Goal: Complete application form

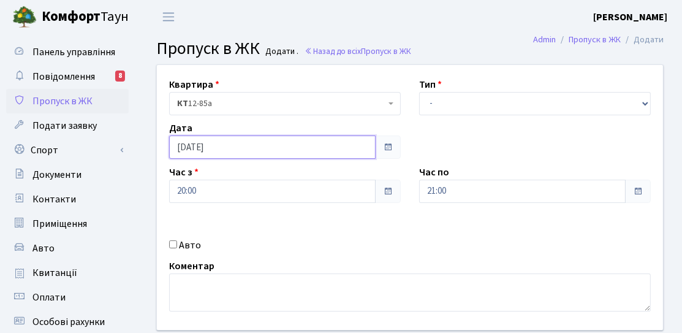
click at [203, 155] on input "[DATE]" at bounding box center [272, 146] width 206 height 23
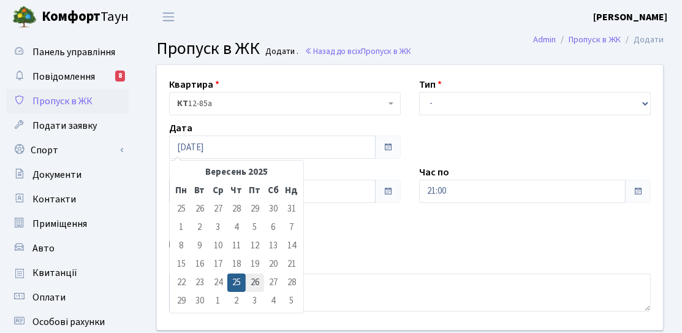
click at [257, 287] on td "26" at bounding box center [255, 282] width 18 height 18
type input "[DATE]"
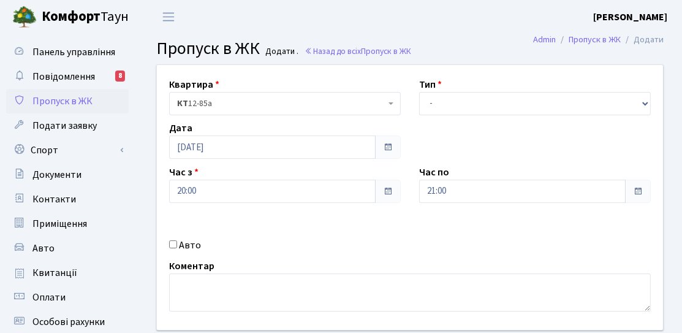
click at [235, 204] on div "Квартира <b>КТ</b>&nbsp;&nbsp;&nbsp;&nbsp;12-85а КТ 12-85а Тип - Доставка Таксі…" at bounding box center [410, 197] width 524 height 265
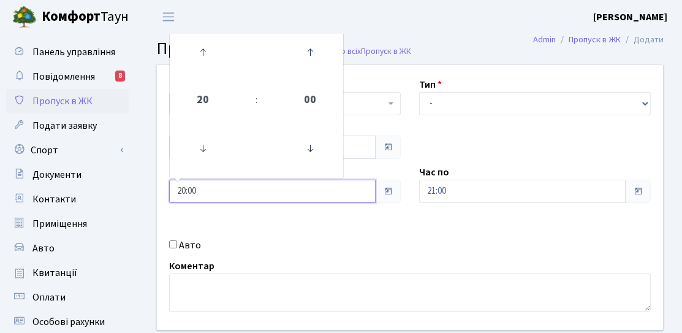
click at [240, 197] on input "20:00" at bounding box center [272, 190] width 206 height 23
click at [205, 154] on icon at bounding box center [202, 148] width 33 height 33
click at [205, 153] on icon at bounding box center [202, 148] width 33 height 33
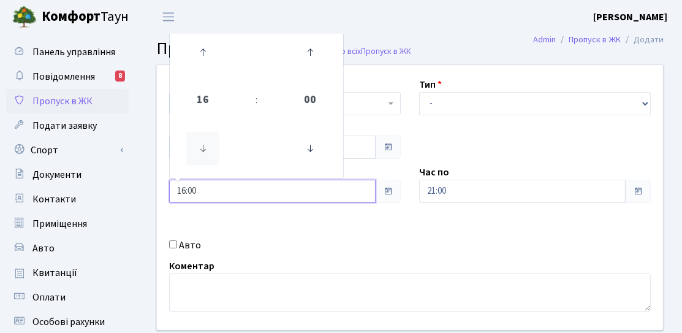
click at [205, 153] on icon at bounding box center [202, 148] width 33 height 33
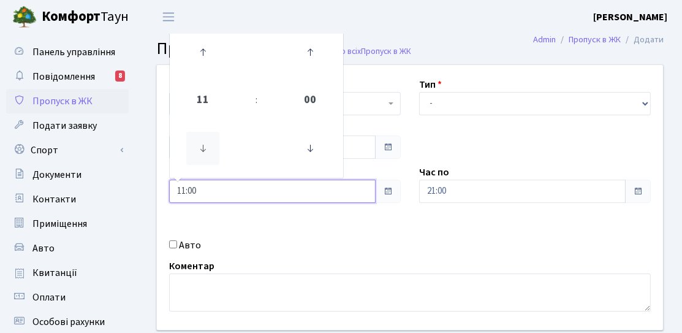
click at [205, 153] on icon at bounding box center [202, 148] width 33 height 33
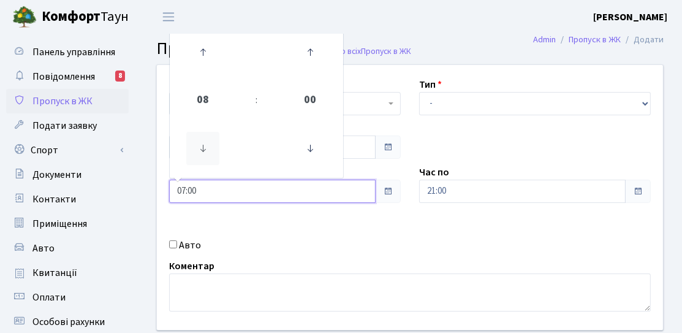
type input "06:00"
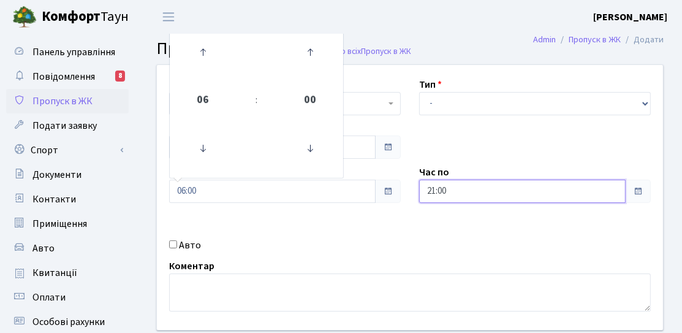
click at [444, 189] on input "21:00" at bounding box center [522, 190] width 206 height 23
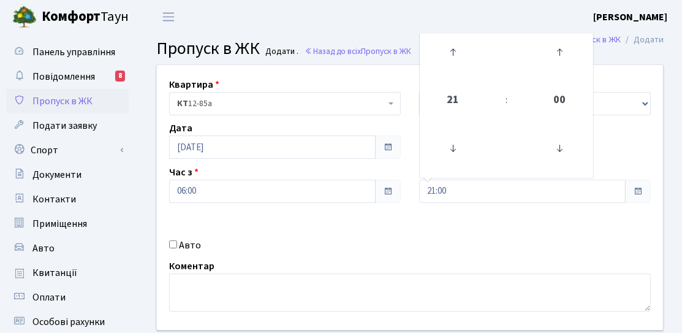
click at [396, 216] on div "Квартира <b>КТ</b>&nbsp;&nbsp;&nbsp;&nbsp;12-85а КТ 12-85а Тип - Доставка Таксі…" at bounding box center [410, 197] width 524 height 265
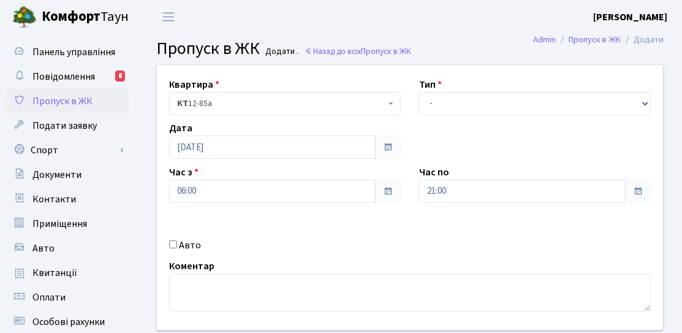
click at [460, 83] on div "Тип - Доставка Таксі Гості Сервіс" at bounding box center [535, 96] width 250 height 38
click at [458, 100] on select "- Доставка Таксі Гості Сервіс" at bounding box center [535, 103] width 232 height 23
select select "3"
click at [419, 92] on select "- Доставка Таксі Гості Сервіс" at bounding box center [535, 103] width 232 height 23
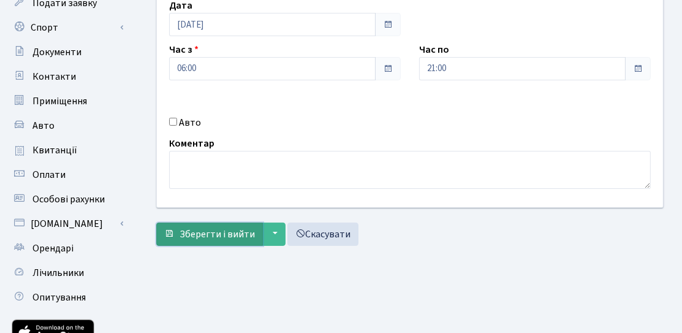
click at [230, 227] on span "Зберегти і вийти" at bounding box center [216, 233] width 75 height 13
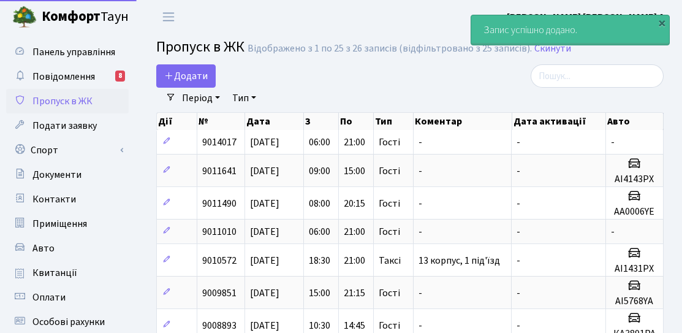
select select "25"
